Goal: Check status

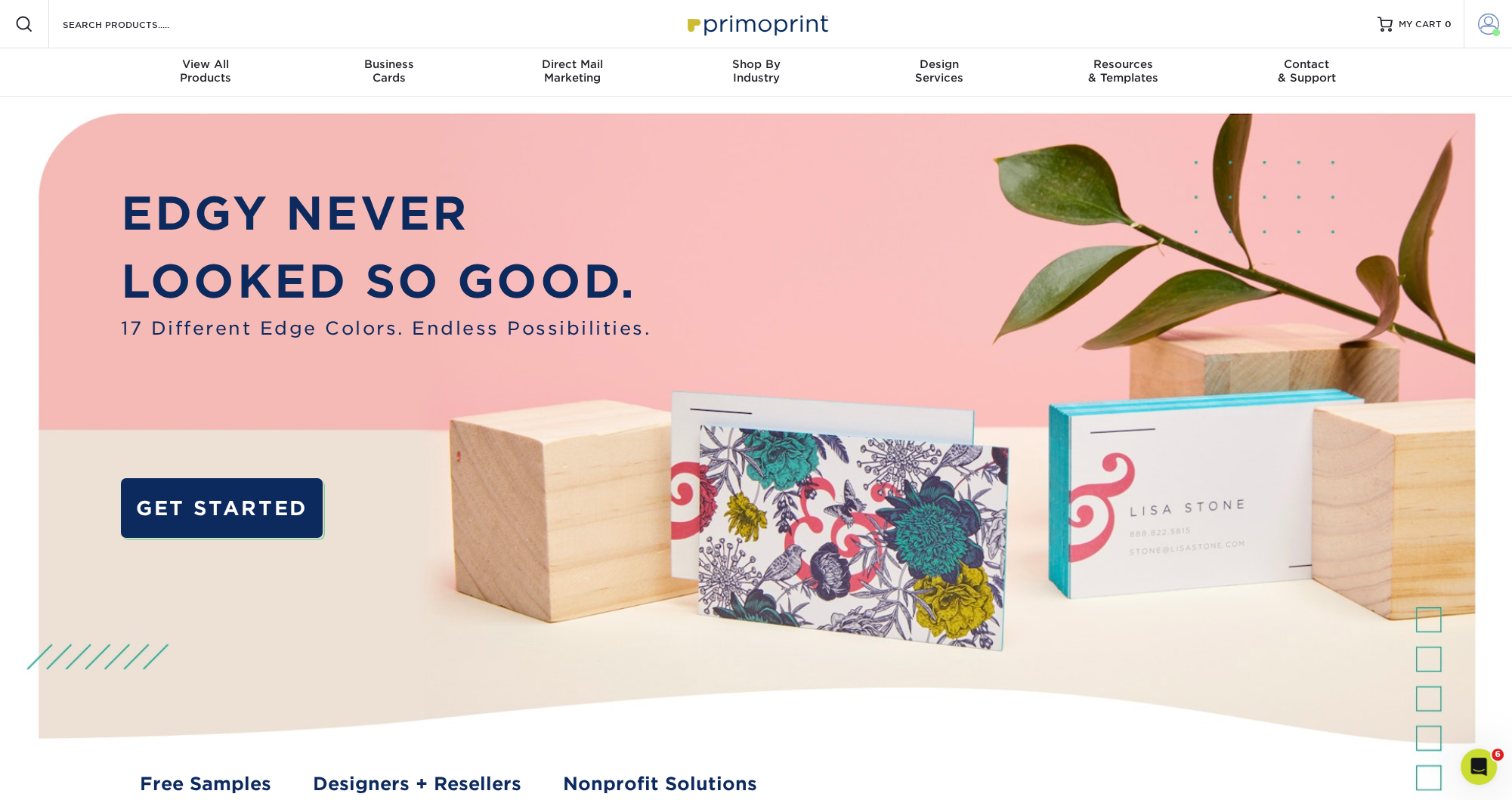
click at [1484, 29] on span at bounding box center [1488, 24] width 21 height 21
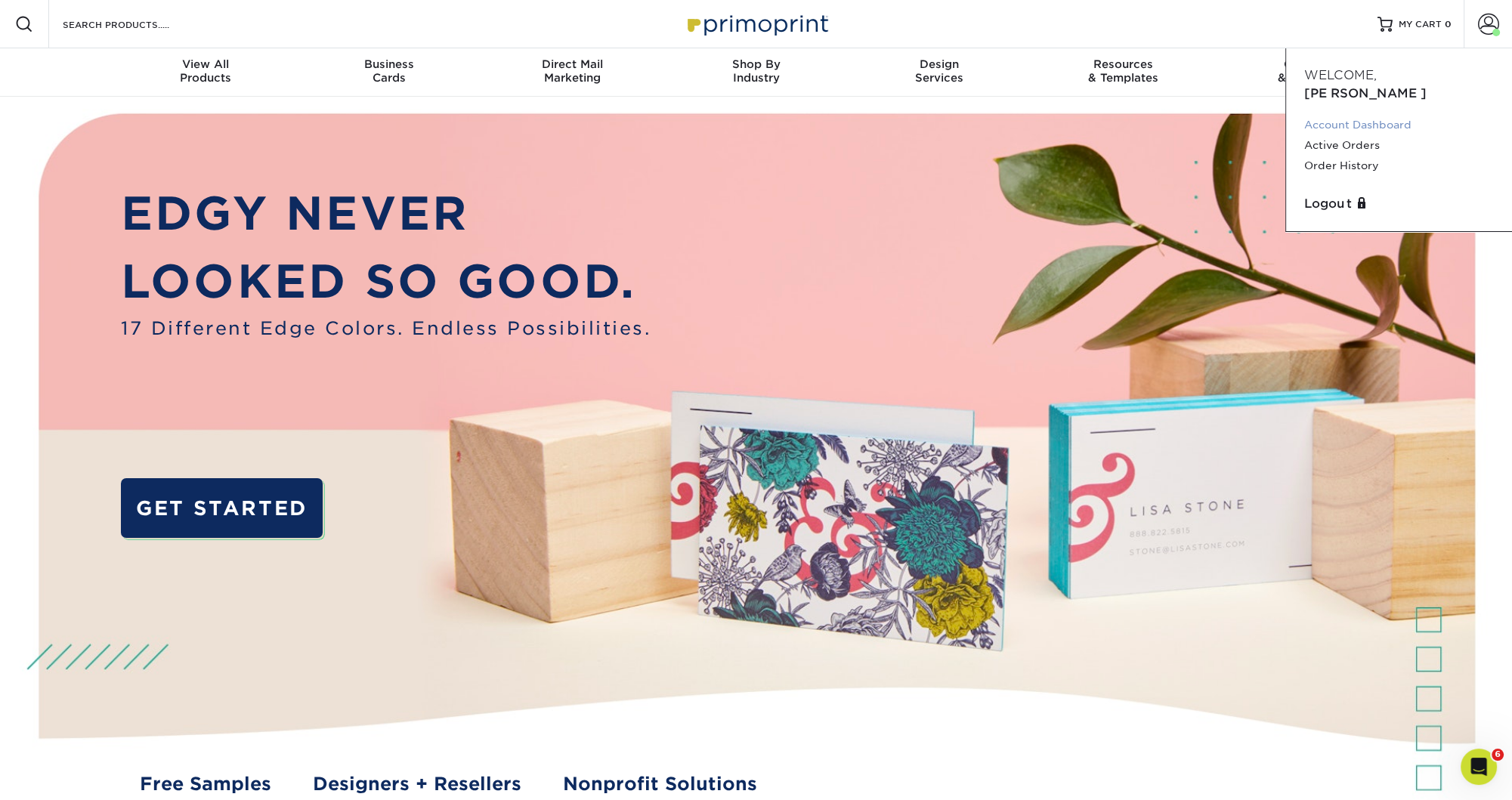
click at [1374, 115] on link "Account Dashboard" at bounding box center [1399, 125] width 190 height 20
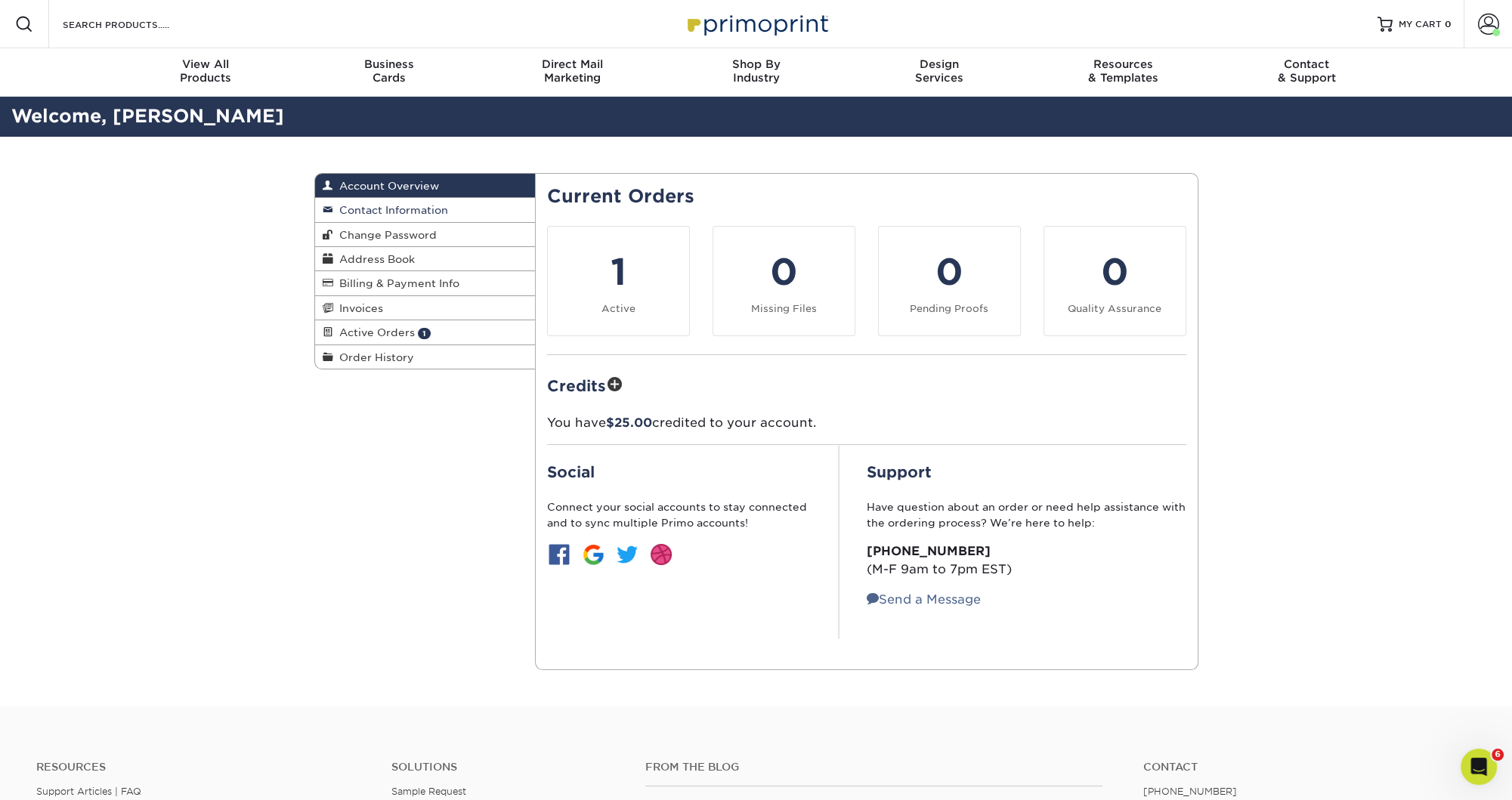
click at [375, 210] on span "Contact Information" at bounding box center [390, 210] width 115 height 12
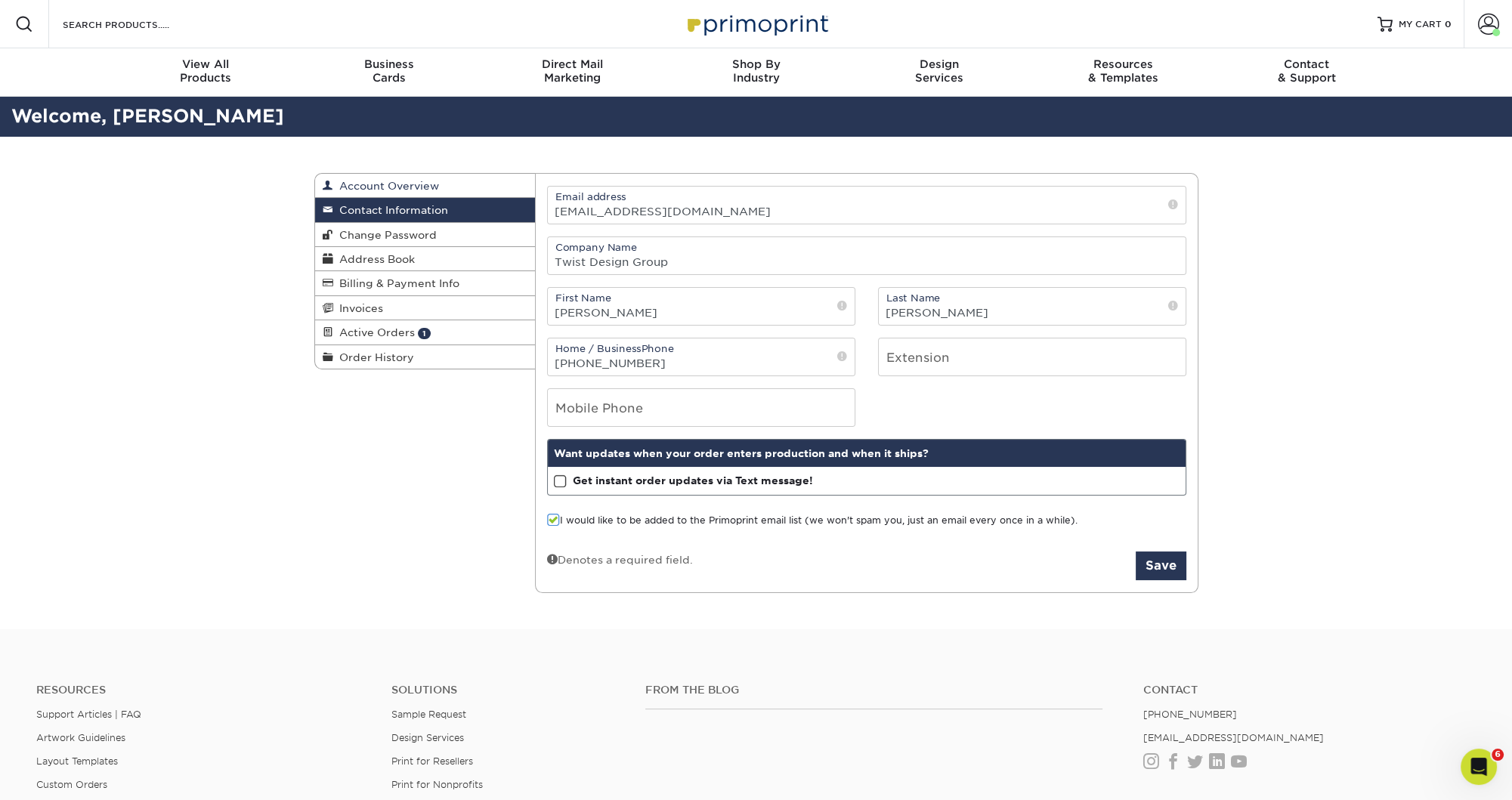
click at [388, 181] on span "Account Overview" at bounding box center [386, 186] width 106 height 12
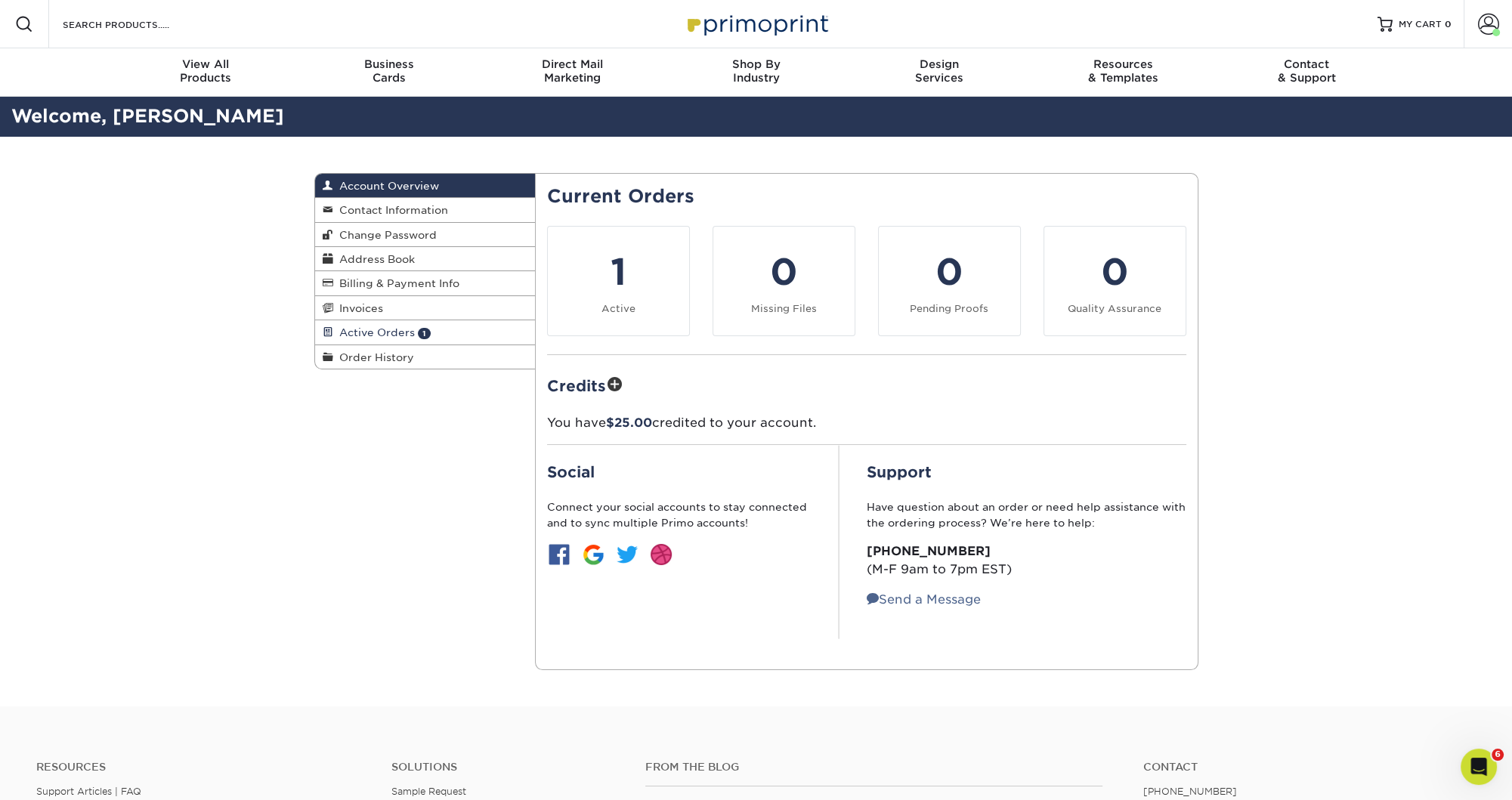
scroll to position [1, 0]
click at [394, 331] on span "Active Orders" at bounding box center [374, 331] width 81 height 12
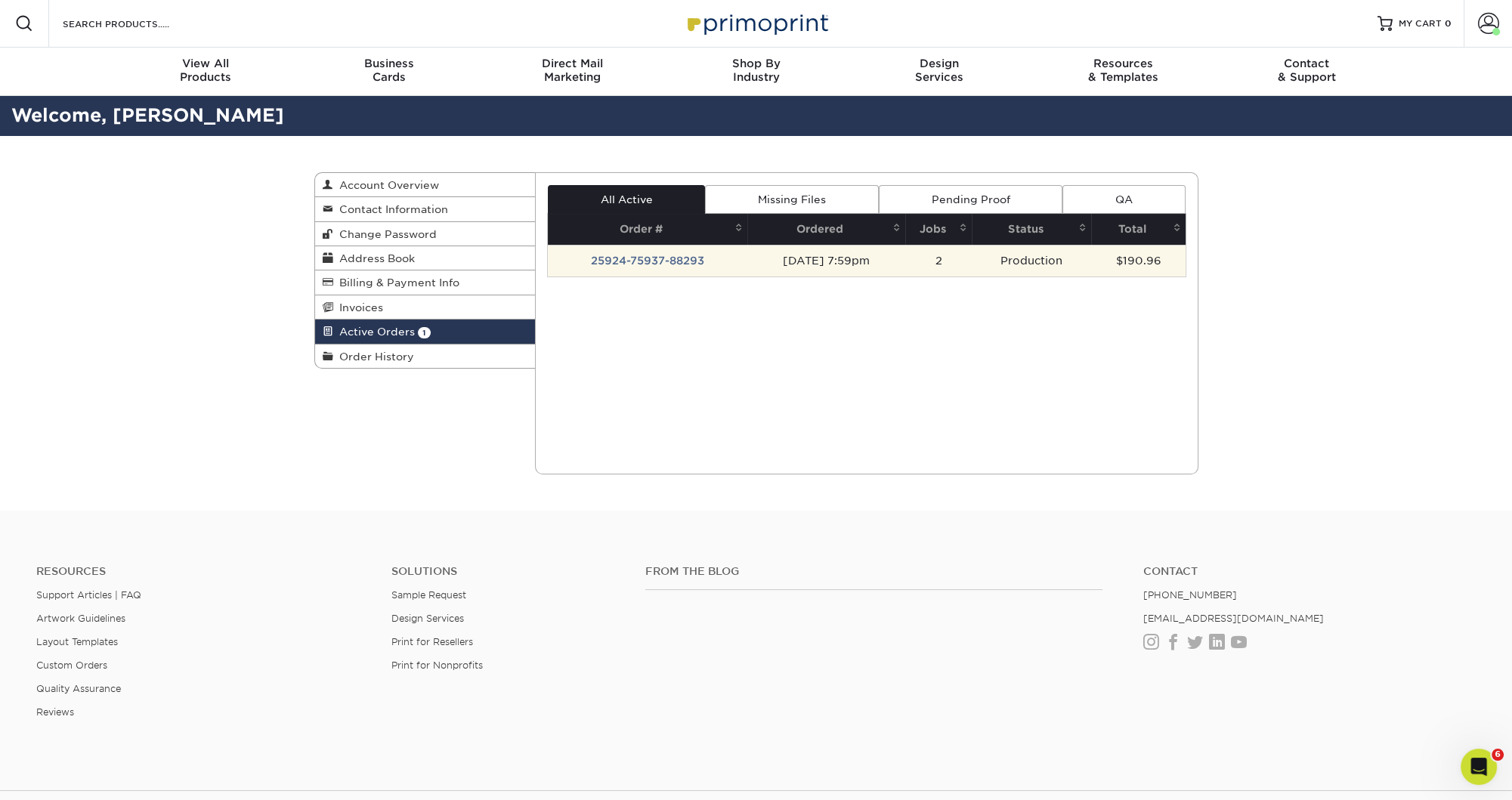
click at [664, 263] on td "25924-75937-88293" at bounding box center [647, 260] width 199 height 32
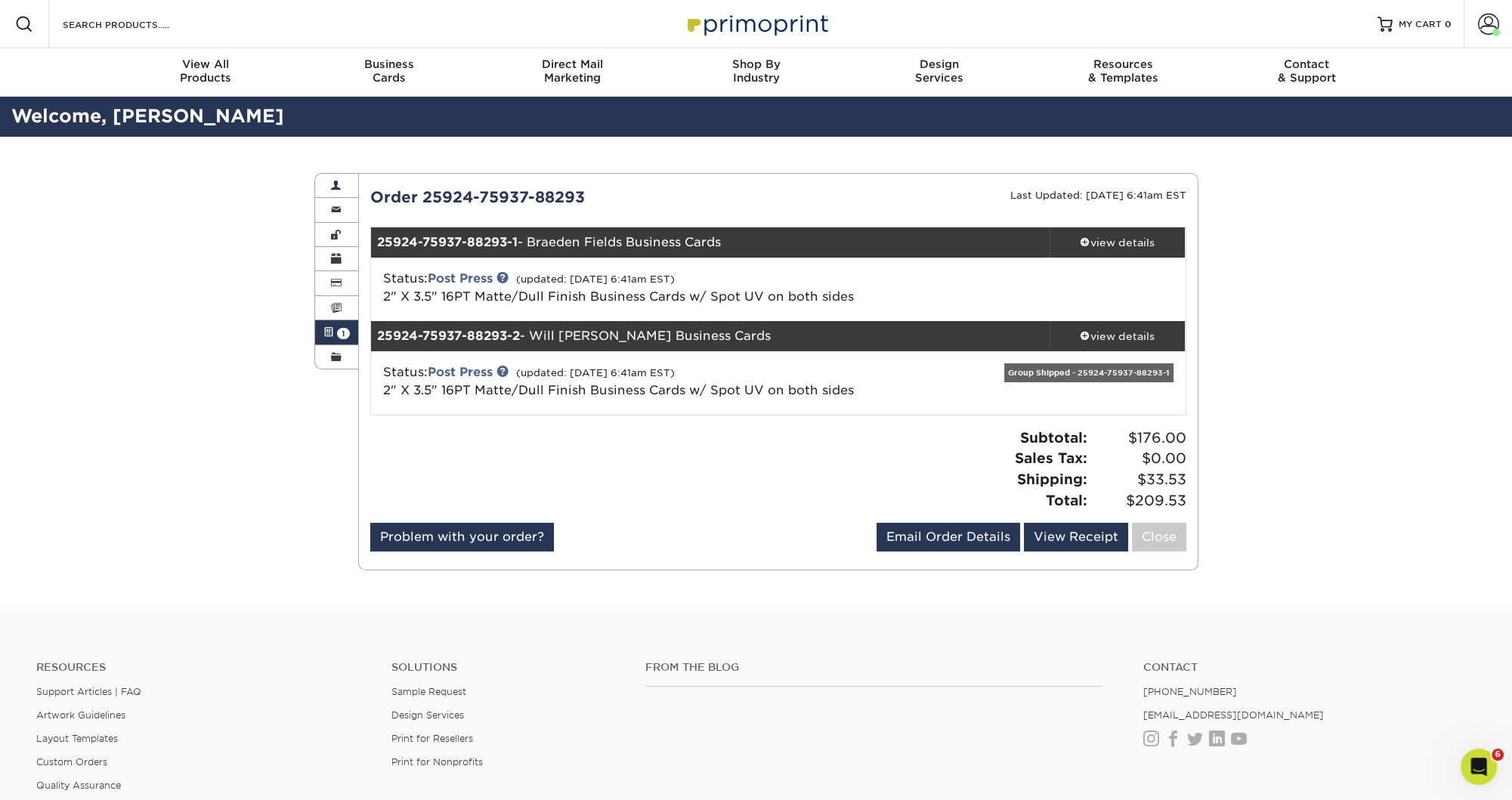
click at [336, 186] on span at bounding box center [335, 186] width 11 height 12
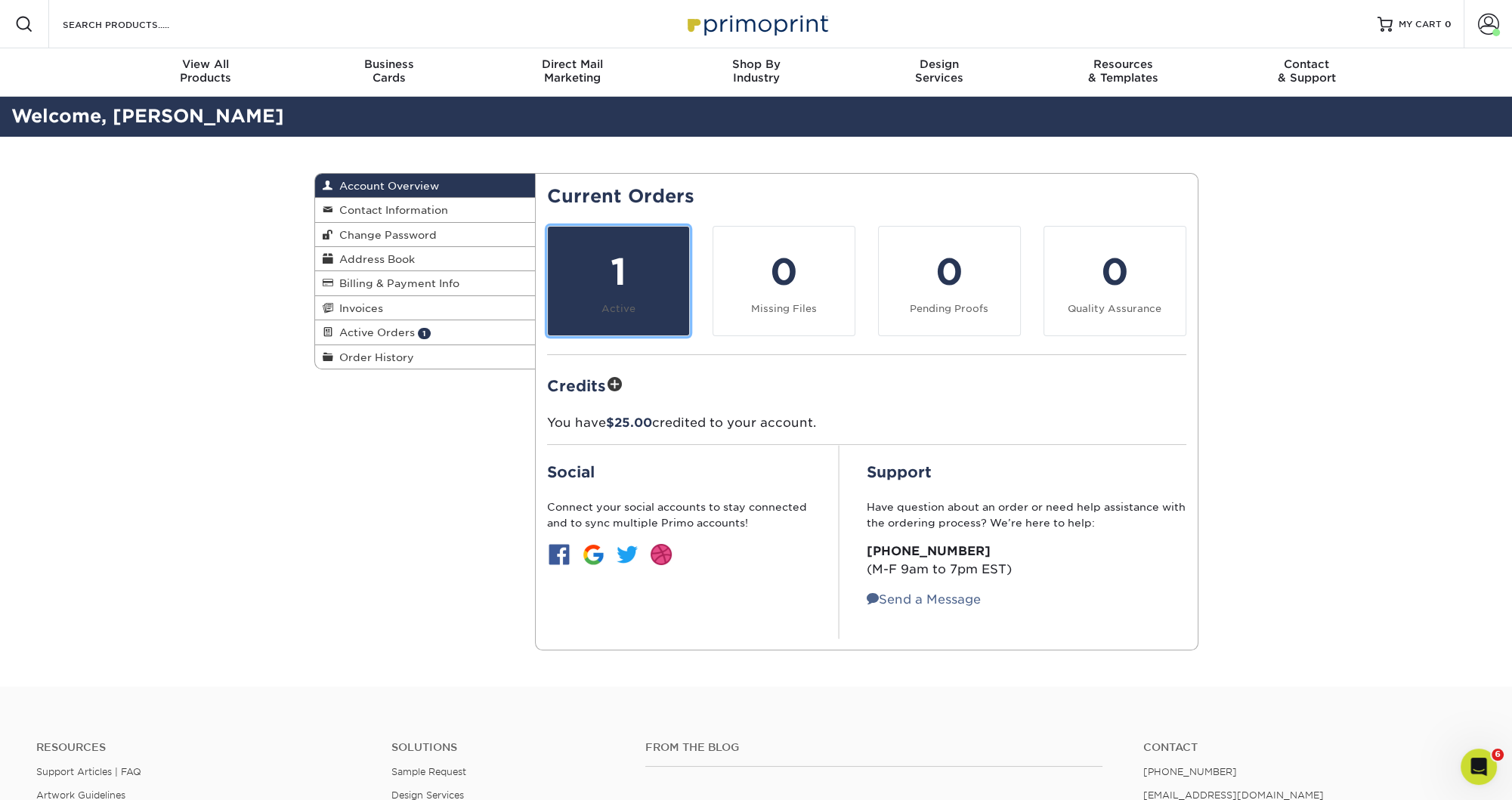
drag, startPoint x: 648, startPoint y: 290, endPoint x: 657, endPoint y: 290, distance: 9.0
click at [648, 290] on div "1" at bounding box center [618, 272] width 123 height 55
